Goal: Find specific page/section: Find specific page/section

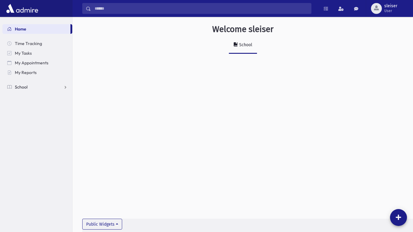
click at [39, 90] on link "School" at bounding box center [37, 87] width 70 height 10
click at [41, 104] on link "Attendance" at bounding box center [37, 107] width 70 height 10
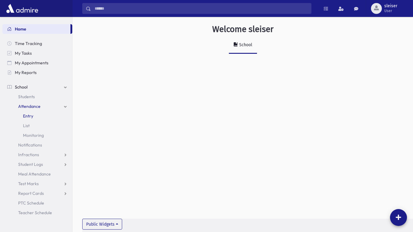
click at [38, 114] on link "Entry" at bounding box center [37, 116] width 70 height 10
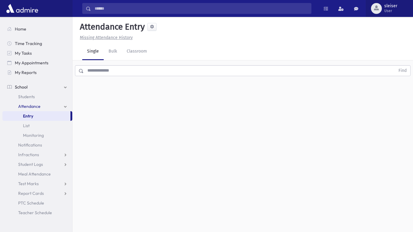
click at [413, 0] on button "sleiser User" at bounding box center [389, 8] width 47 height 17
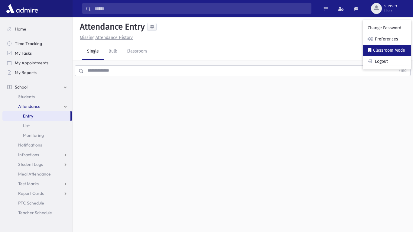
click at [389, 46] on link "Classroom Mode" at bounding box center [387, 50] width 48 height 11
